Goal: Task Accomplishment & Management: Complete application form

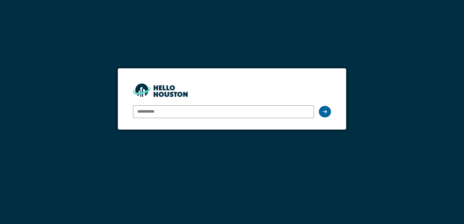
type input "**********"
click at [325, 113] on icon at bounding box center [325, 111] width 4 height 5
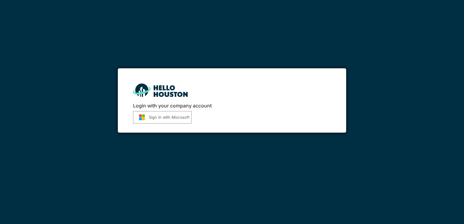
click at [160, 116] on button "Sign in with Microsoft" at bounding box center [162, 117] width 59 height 12
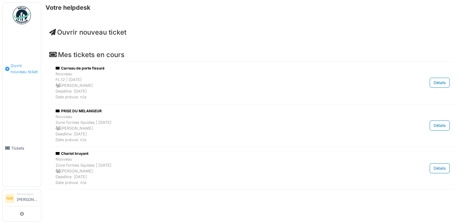
click at [16, 66] on span "Ouvrir nouveau ticket" at bounding box center [25, 69] width 28 height 12
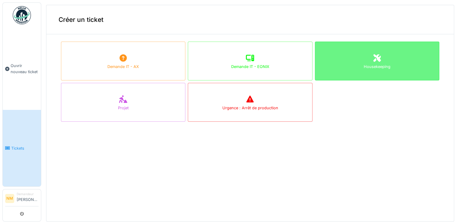
click at [383, 67] on div "Housekeeping" at bounding box center [377, 61] width 125 height 39
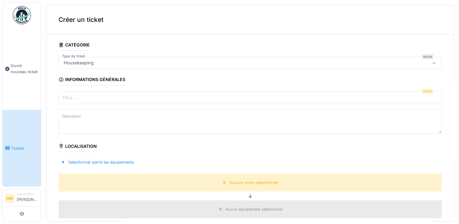
click at [155, 96] on input "Titre" at bounding box center [251, 97] width 384 height 13
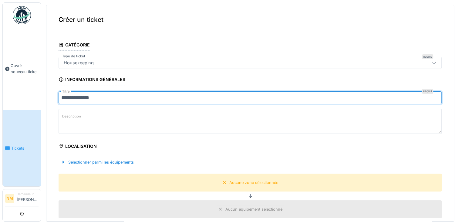
type input "**********"
click at [135, 119] on textarea "Description" at bounding box center [251, 121] width 384 height 25
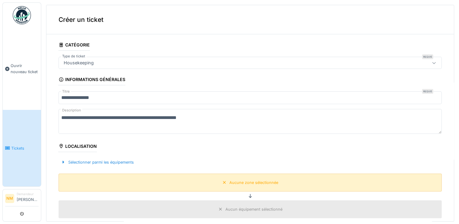
type textarea "**********"
click at [237, 180] on div "Aucune zone sélectionnée" at bounding box center [254, 183] width 49 height 6
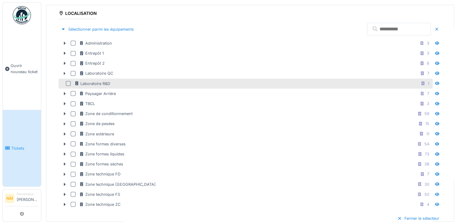
scroll to position [121, 0]
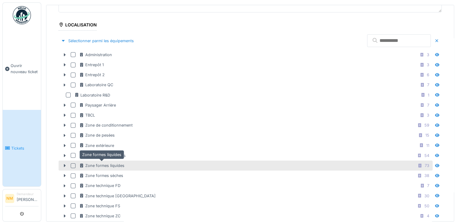
click at [123, 163] on div "Zone formes liquides" at bounding box center [101, 166] width 45 height 6
click at [65, 164] on icon at bounding box center [64, 166] width 5 height 4
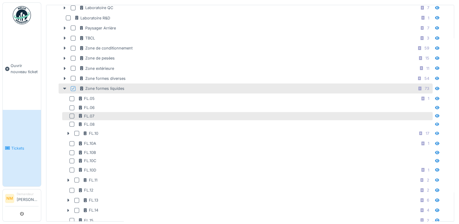
scroll to position [213, 0]
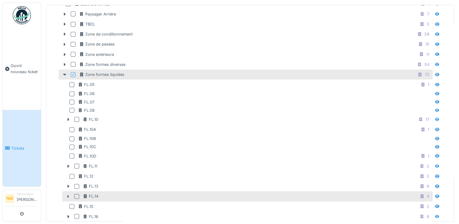
click at [69, 195] on icon at bounding box center [68, 197] width 5 height 4
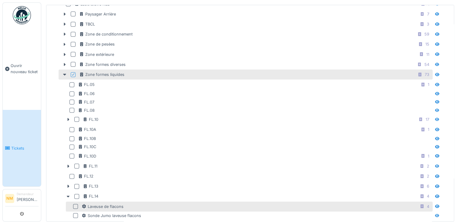
click at [77, 204] on div at bounding box center [75, 206] width 5 height 5
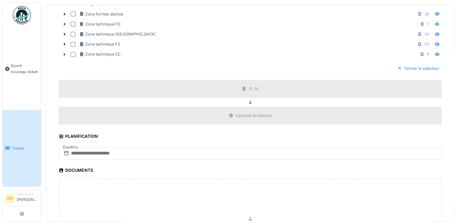
scroll to position [668, 0]
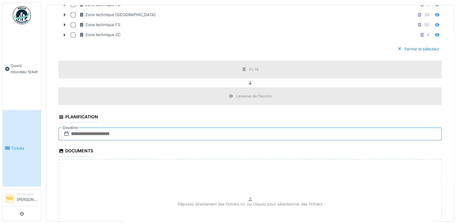
click at [123, 129] on input "text" at bounding box center [251, 134] width 384 height 13
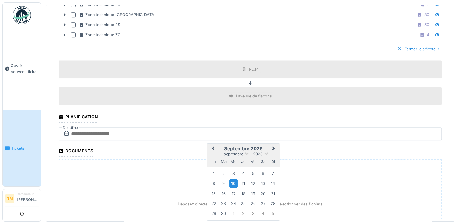
click at [236, 179] on div "10" at bounding box center [234, 183] width 8 height 9
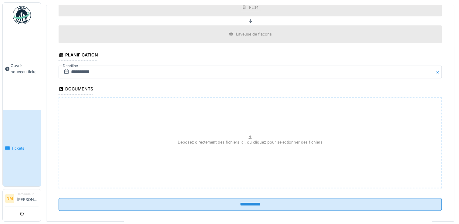
scroll to position [731, 0]
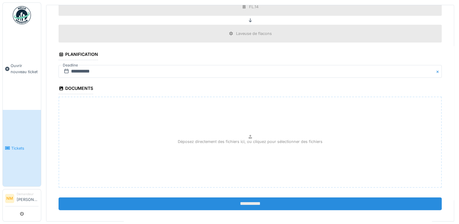
click at [253, 197] on input "**********" at bounding box center [251, 203] width 384 height 13
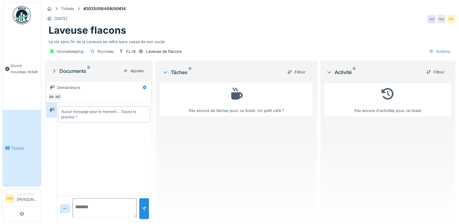
scroll to position [5, 0]
